Goal: Find specific page/section: Find specific page/section

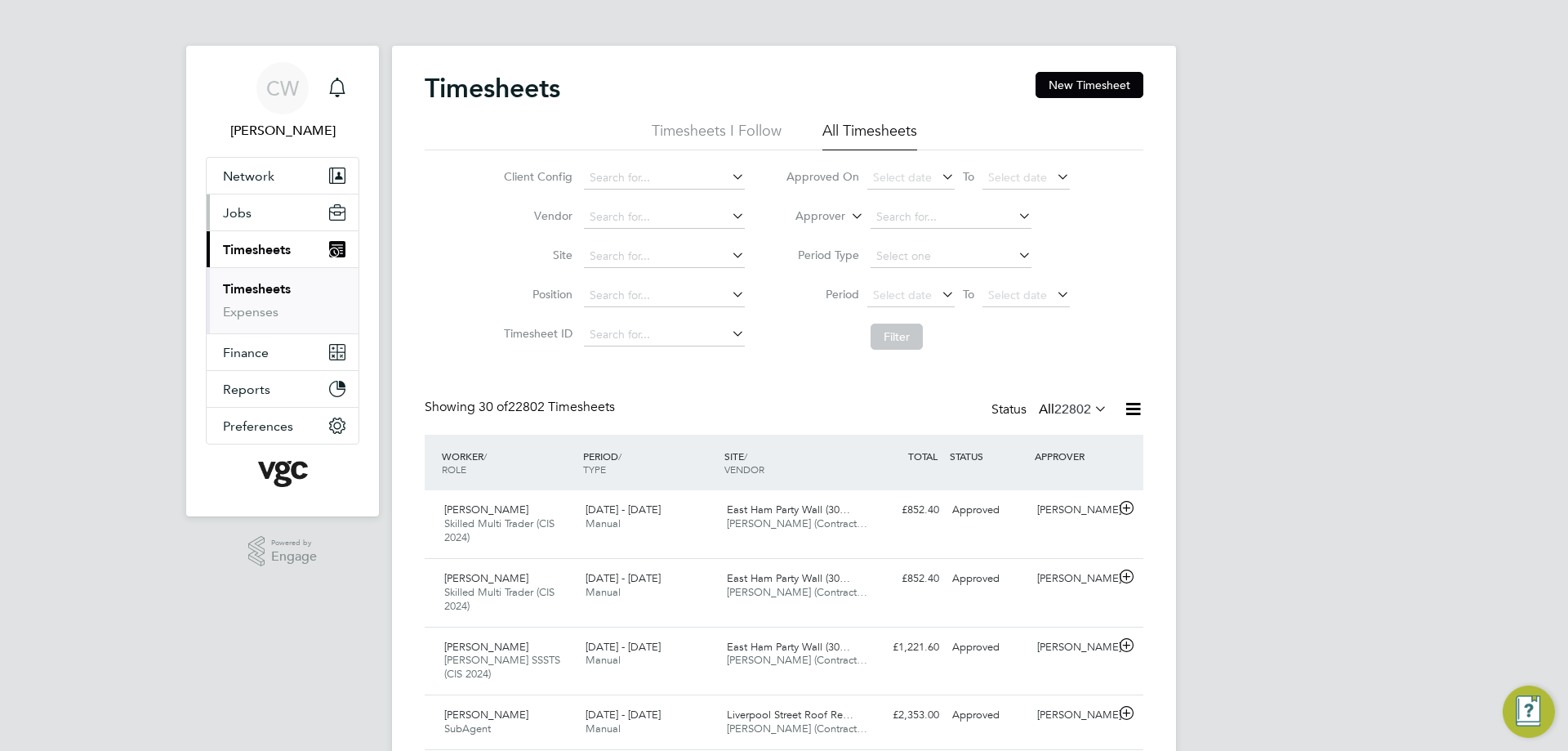
click at [264, 218] on button "Jobs" at bounding box center [282, 212] width 152 height 36
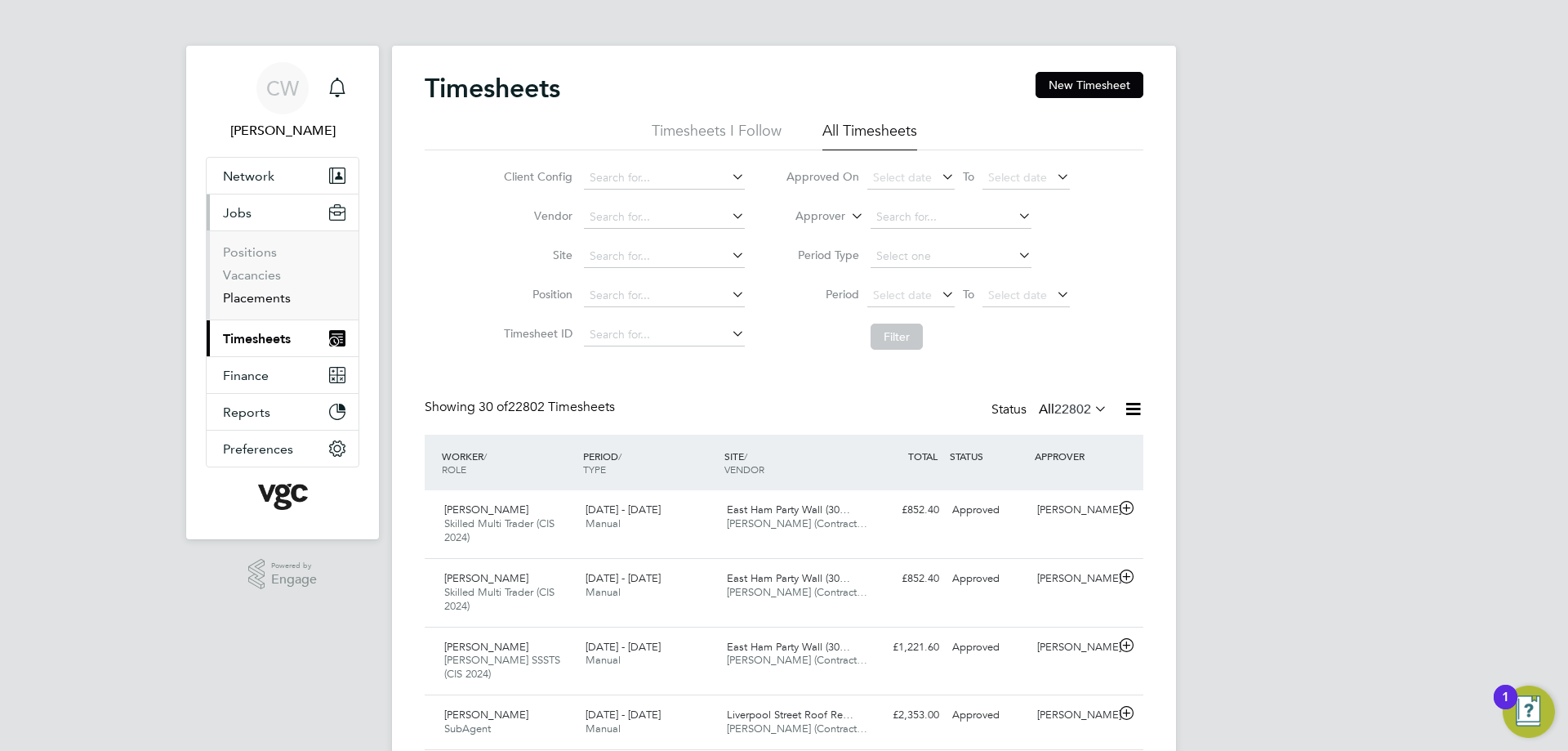
click at [263, 300] on link "Placements" at bounding box center [257, 298] width 68 height 16
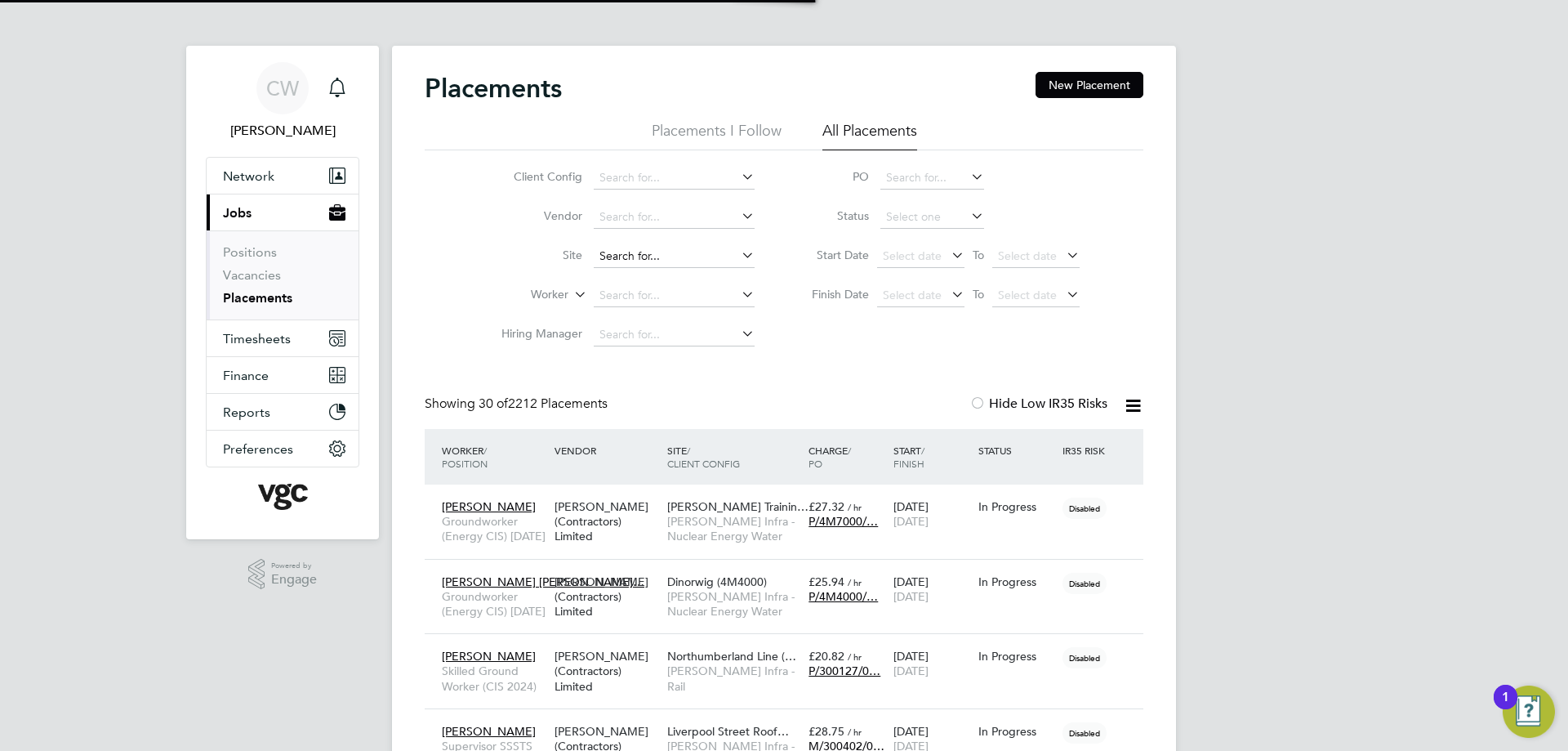
click at [633, 254] on input at bounding box center [674, 256] width 161 height 23
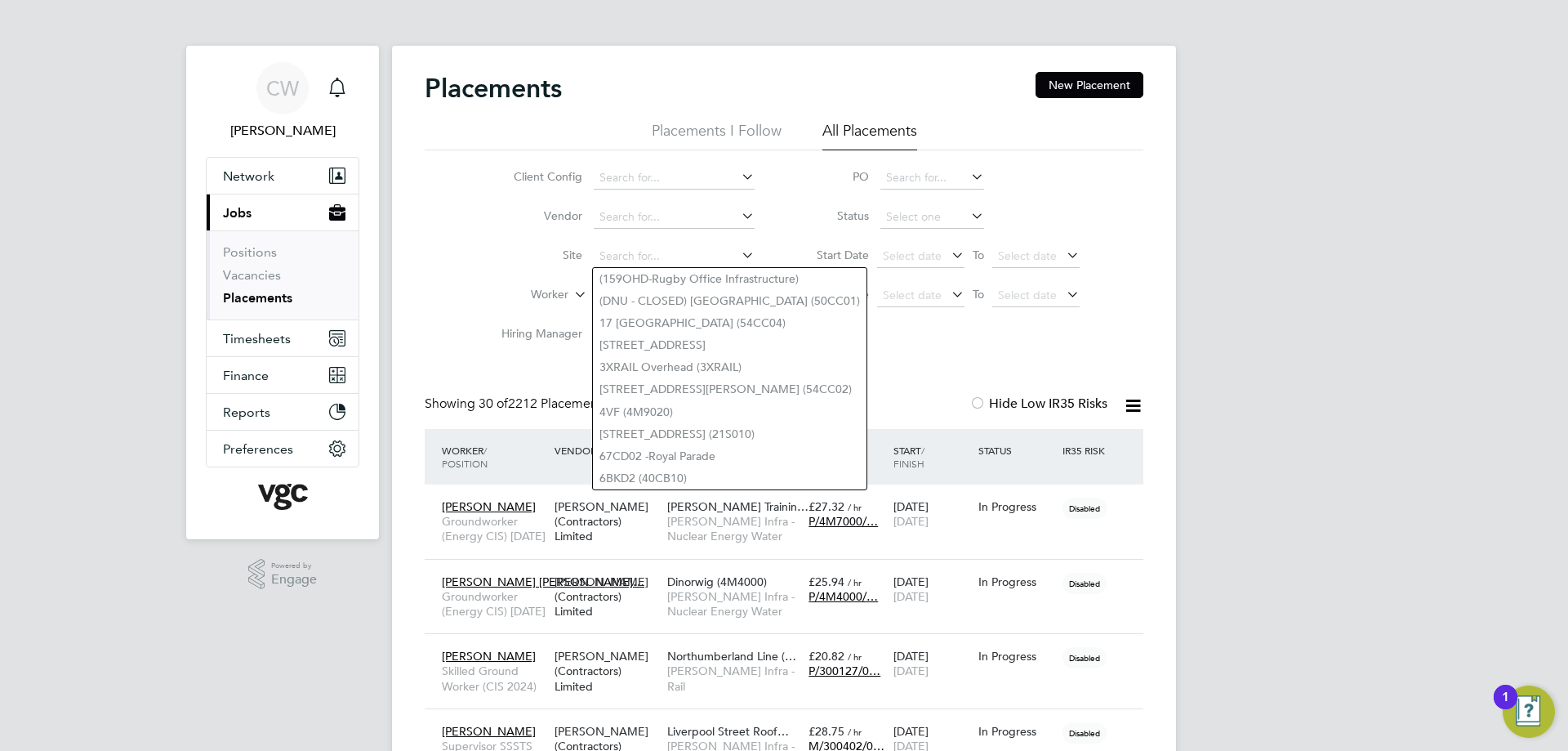
drag, startPoint x: 425, startPoint y: 221, endPoint x: 470, endPoint y: 243, distance: 50.1
click at [425, 220] on div "Client Config Vendor Site Worker Hiring Manager PO Status Start Date Select dat…" at bounding box center [784, 252] width 718 height 204
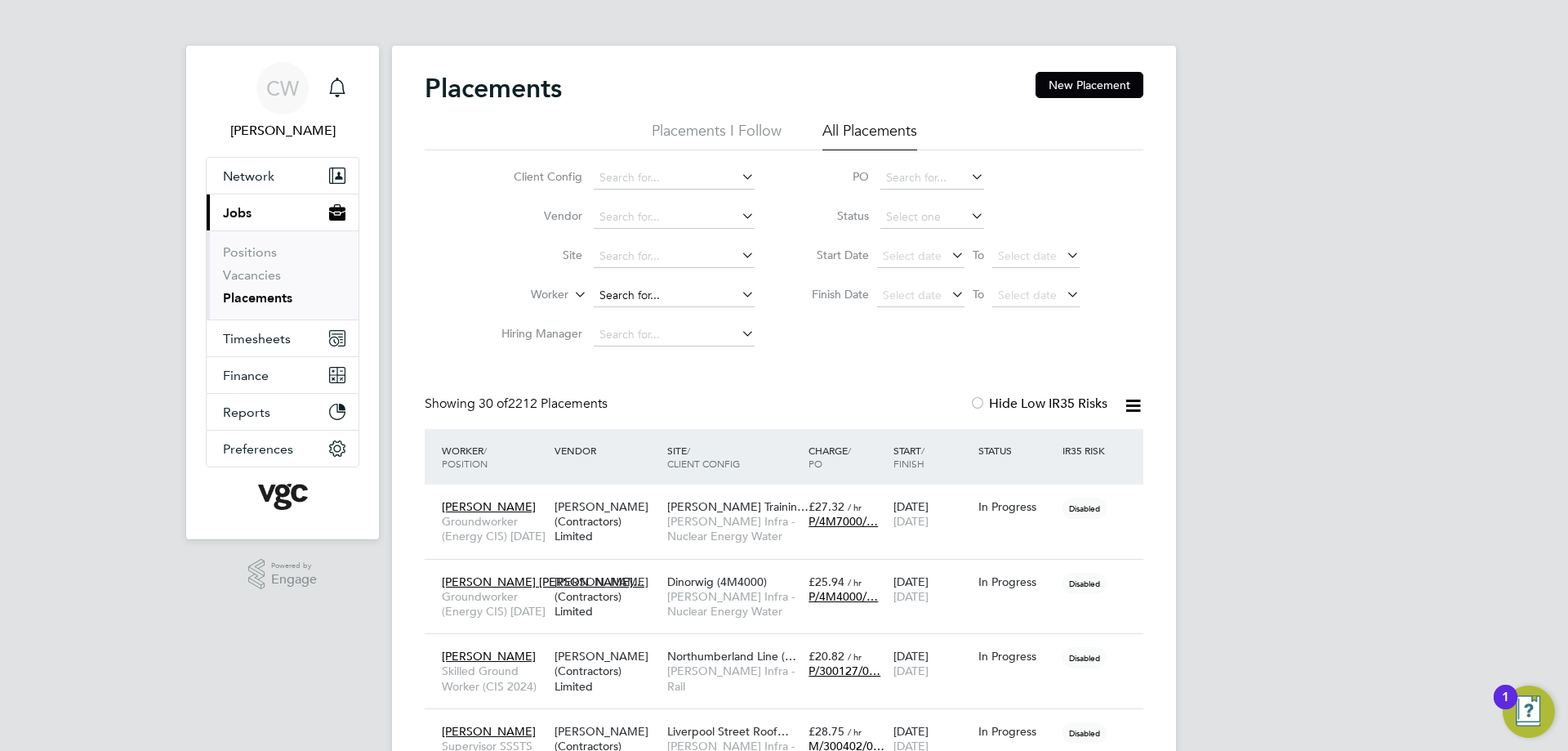
click at [646, 288] on input at bounding box center [674, 295] width 161 height 23
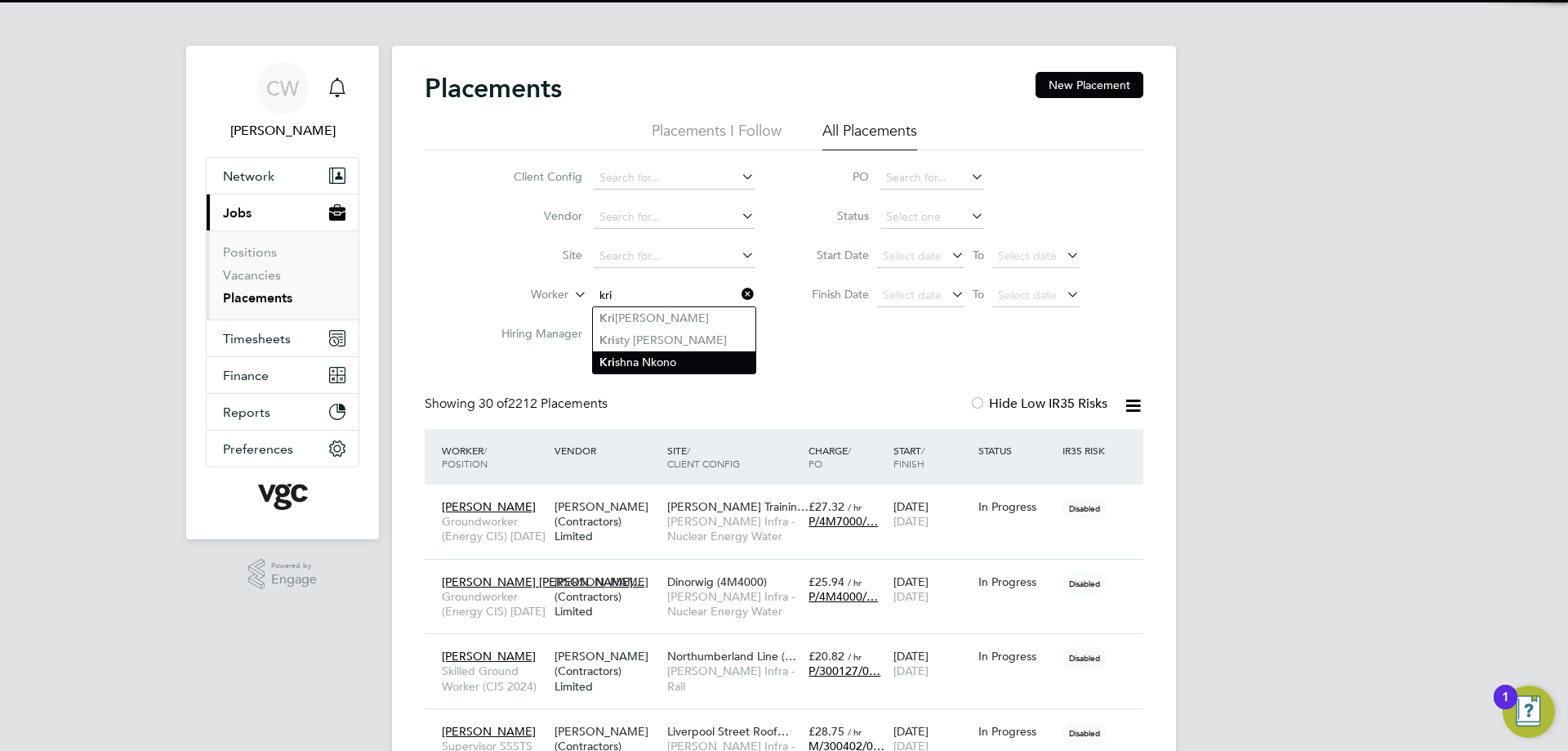
click at [645, 353] on li "Kri shna Nkono" at bounding box center [674, 362] width 163 height 22
type input "[PERSON_NAME]"
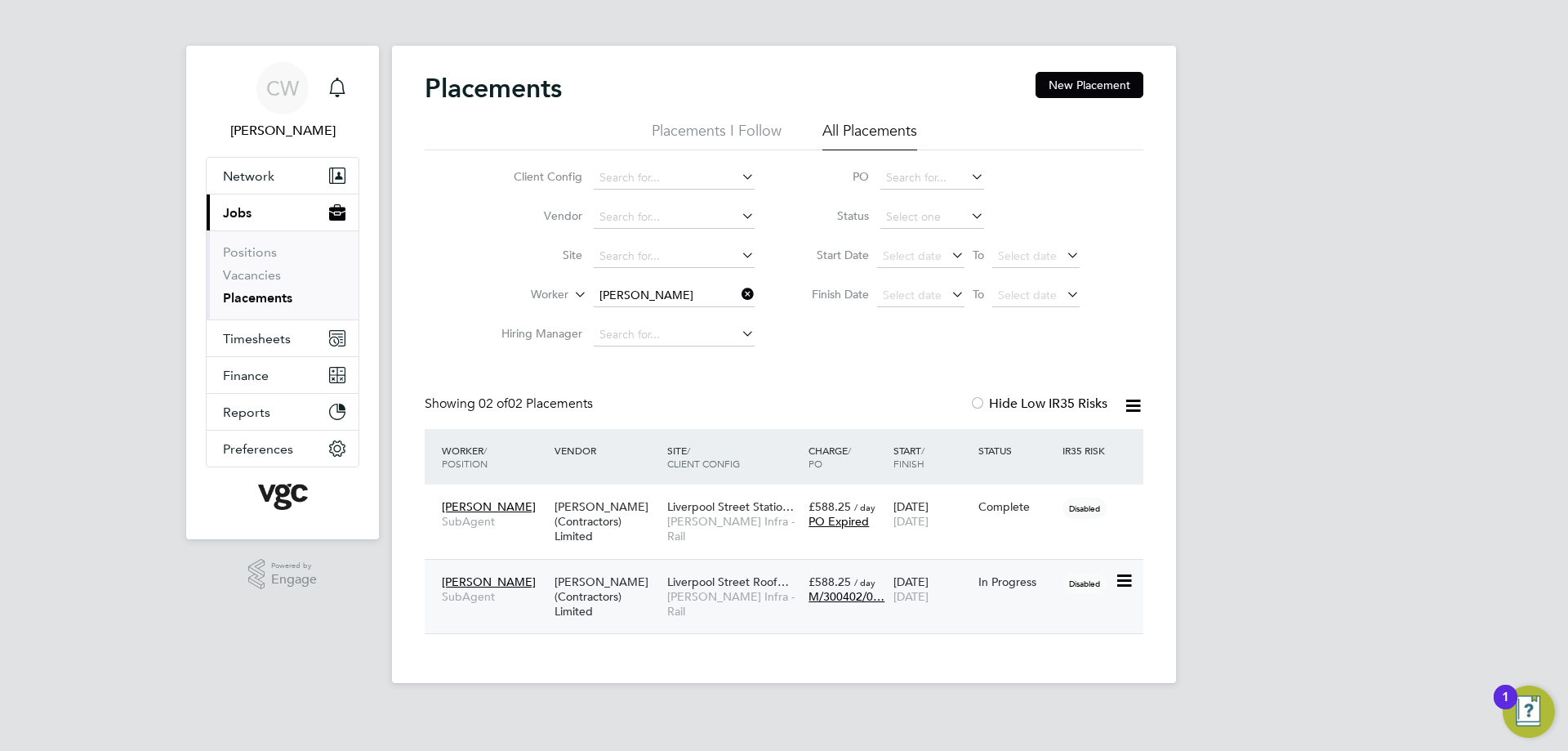
click at [623, 602] on div "[PERSON_NAME] (Contractors) Limited" at bounding box center [607, 597] width 113 height 61
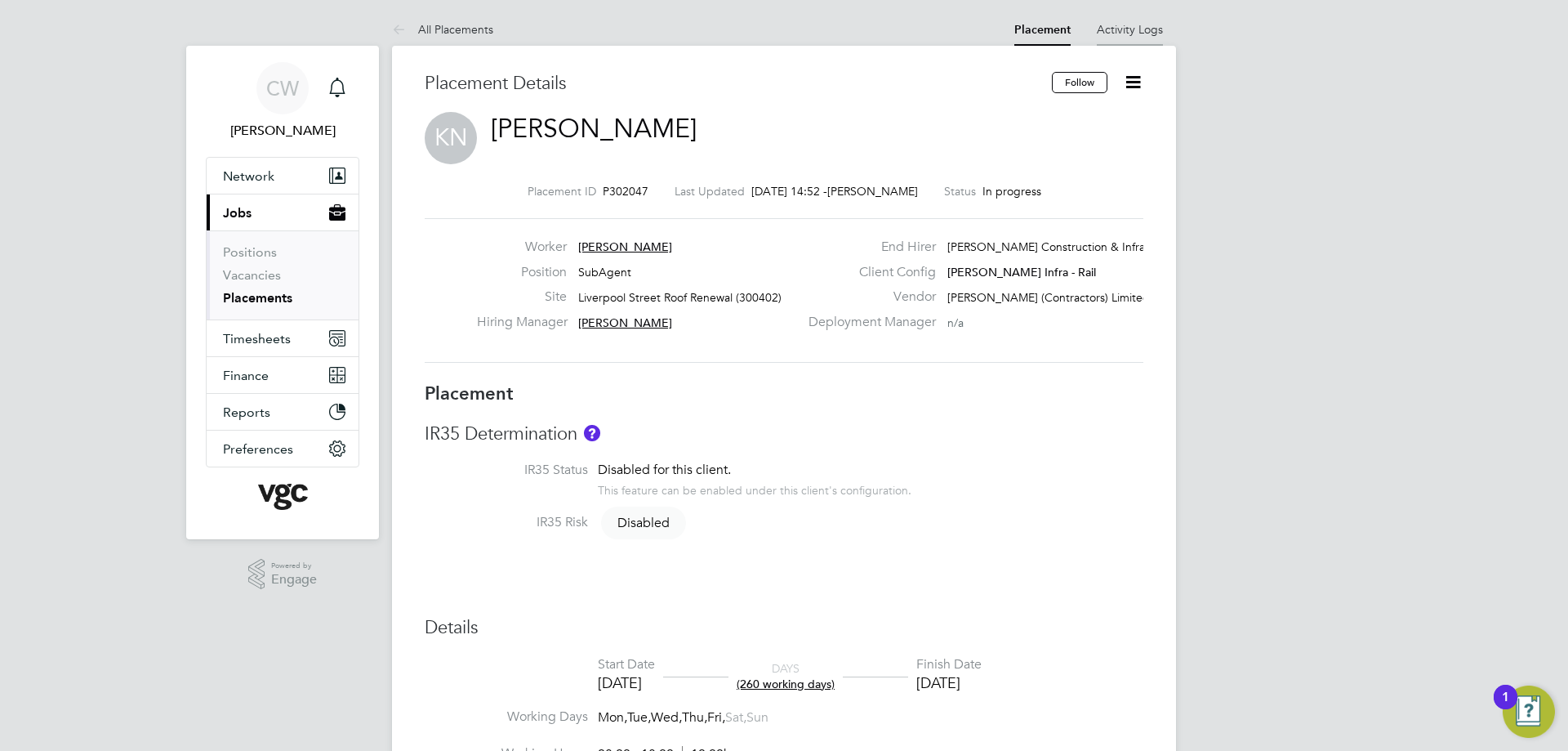
click at [1116, 17] on li "Activity Logs" at bounding box center [1130, 29] width 66 height 33
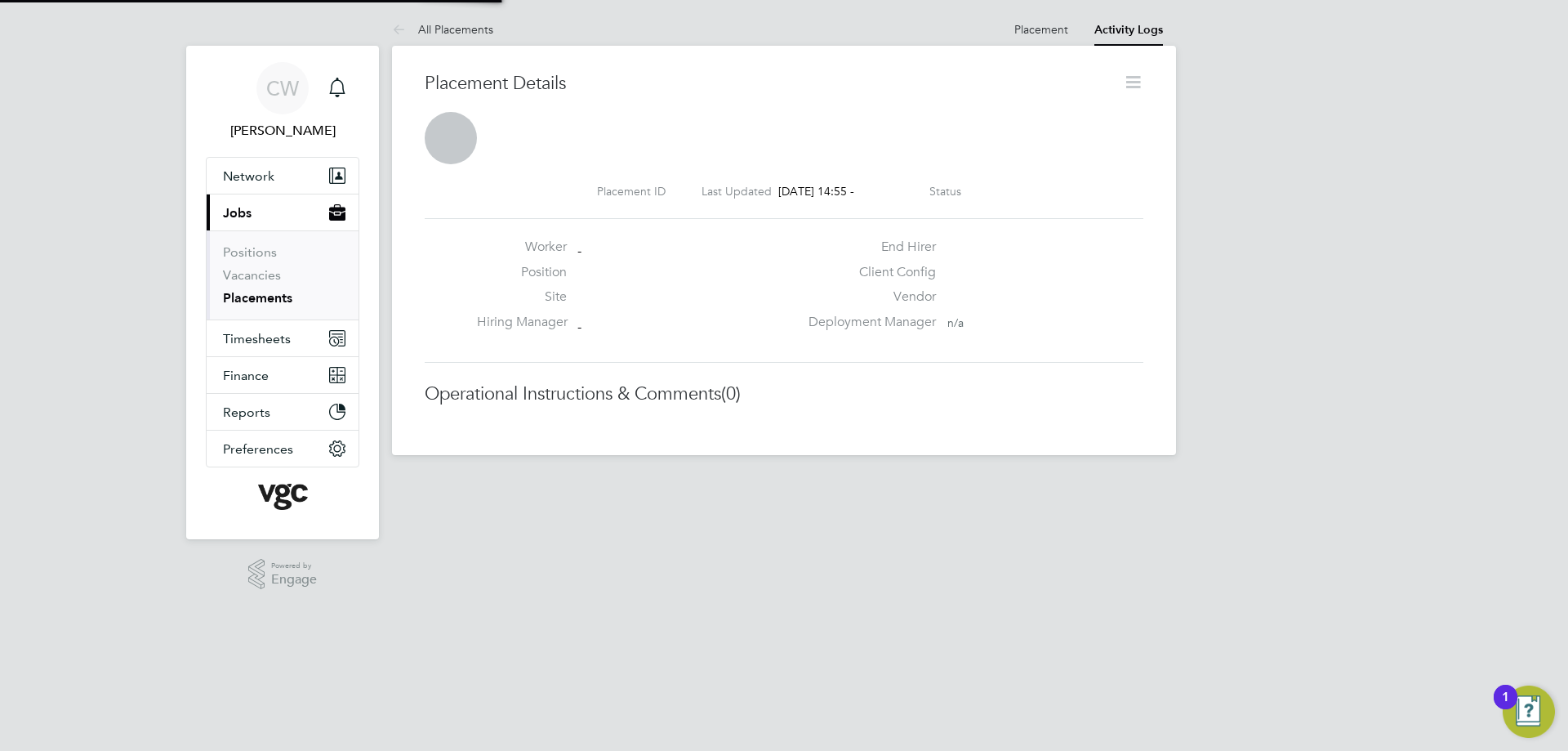
scroll to position [26, 323]
